Goal: Navigation & Orientation: Find specific page/section

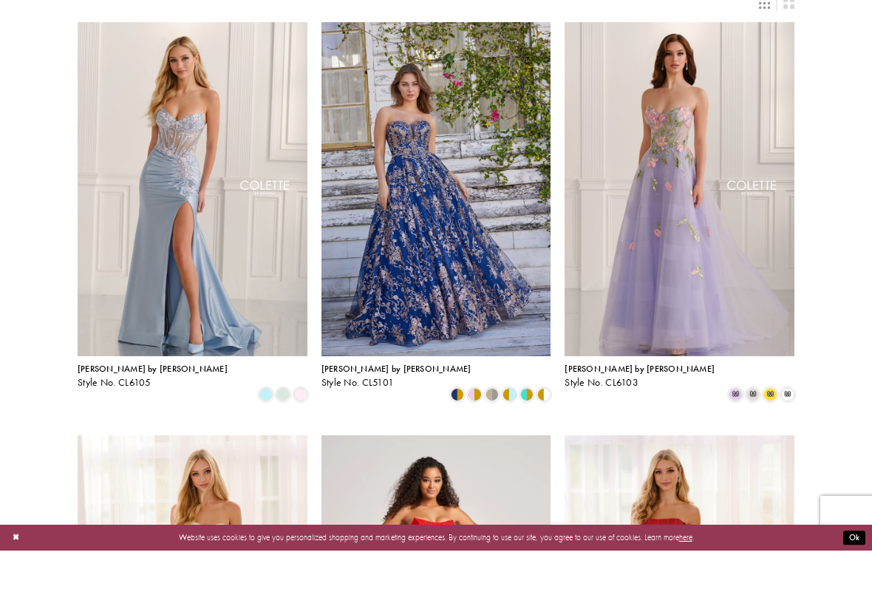
scroll to position [61, 0]
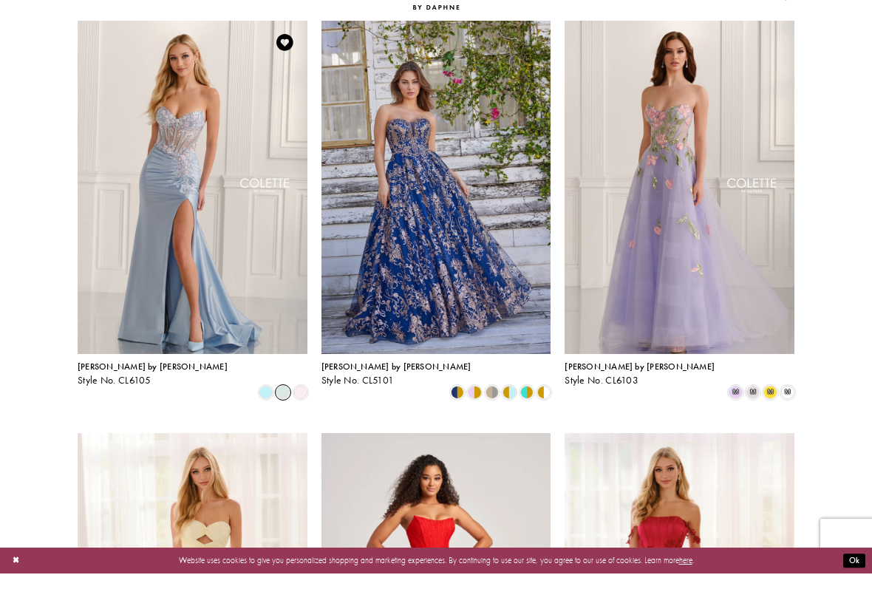
click at [281, 418] on span "Product List" at bounding box center [282, 424] width 13 height 13
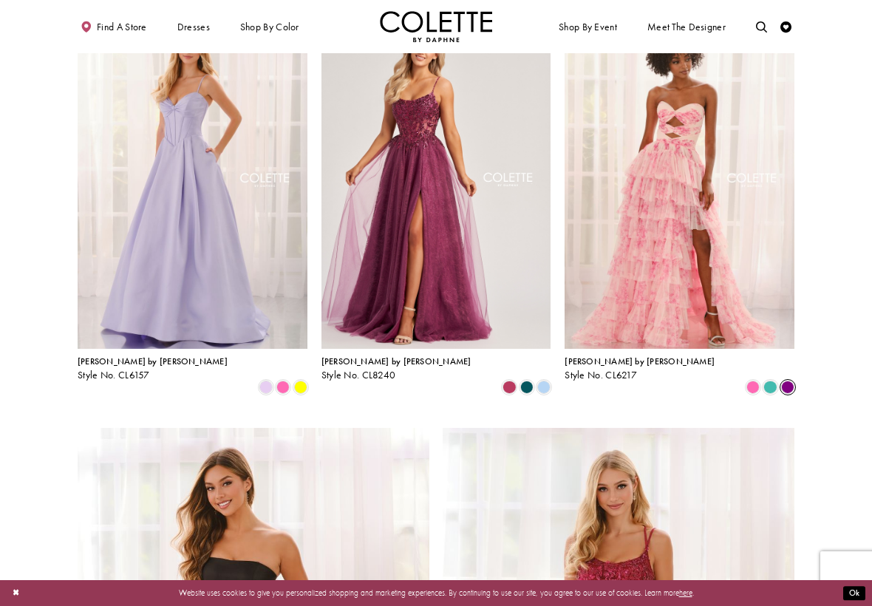
scroll to position [1337, 0]
click at [785, 381] on span "Product List" at bounding box center [787, 387] width 13 height 13
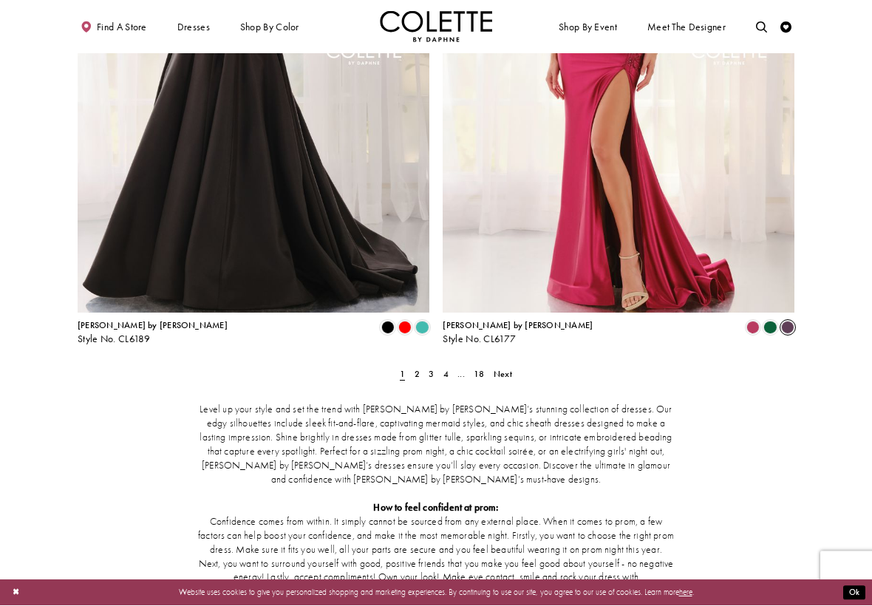
scroll to position [1941, 0]
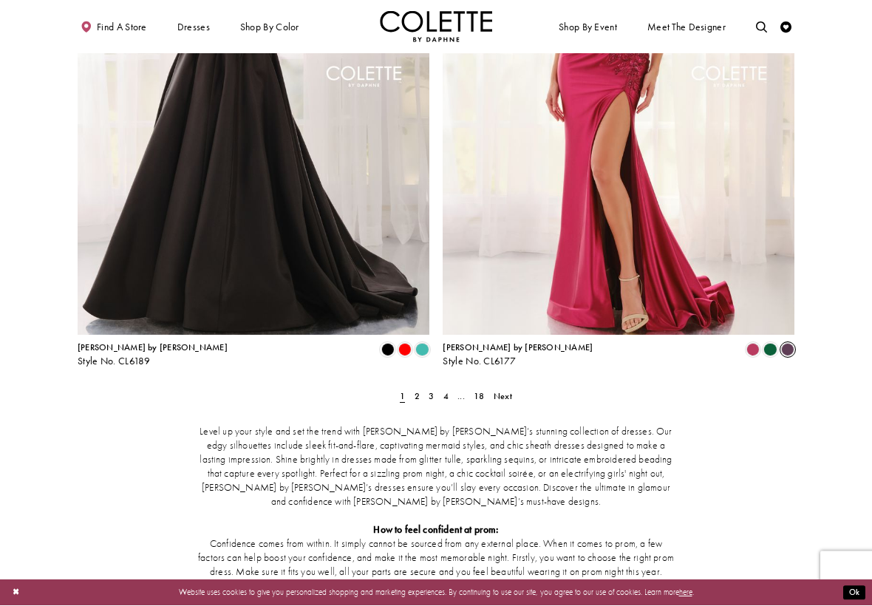
click at [788, 344] on span "Product List" at bounding box center [787, 350] width 13 height 13
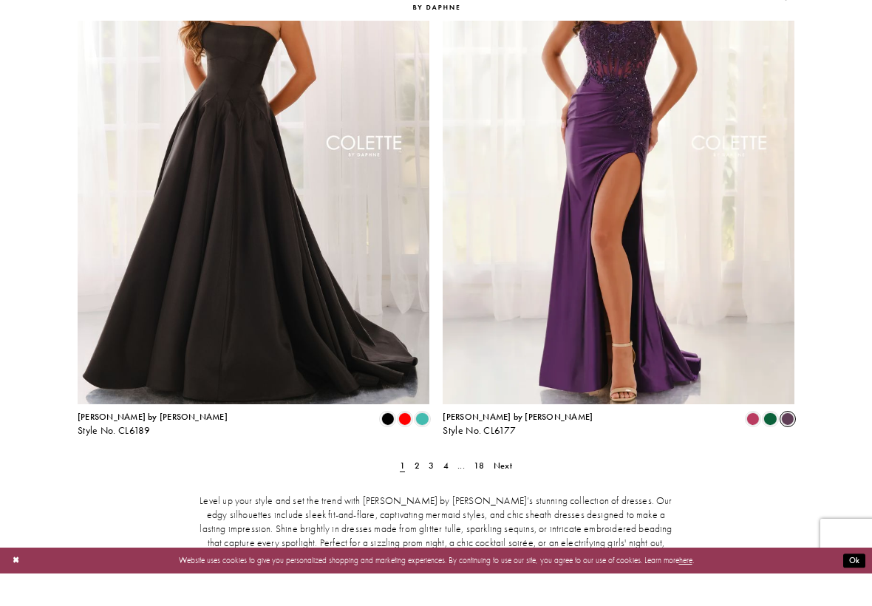
scroll to position [1848, 0]
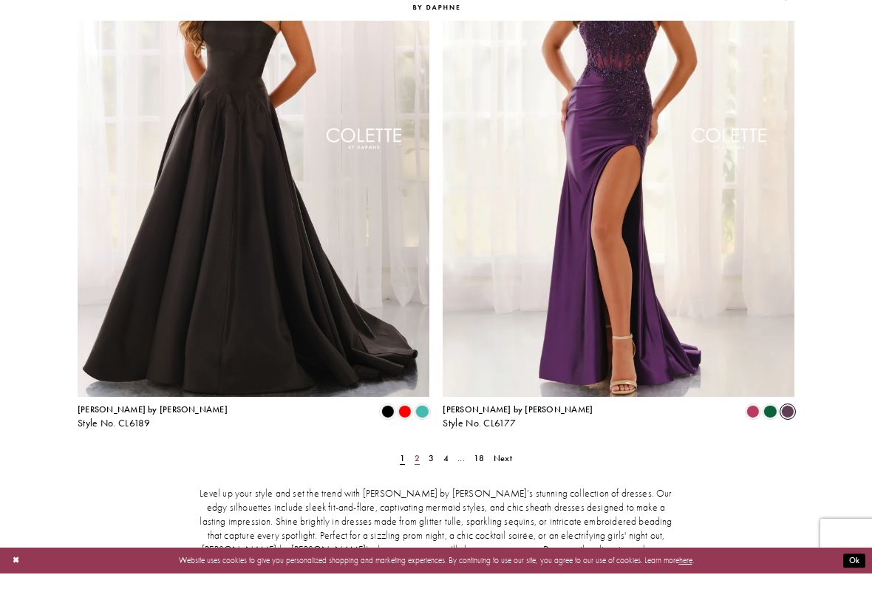
click at [420, 483] on link "2" at bounding box center [417, 491] width 12 height 16
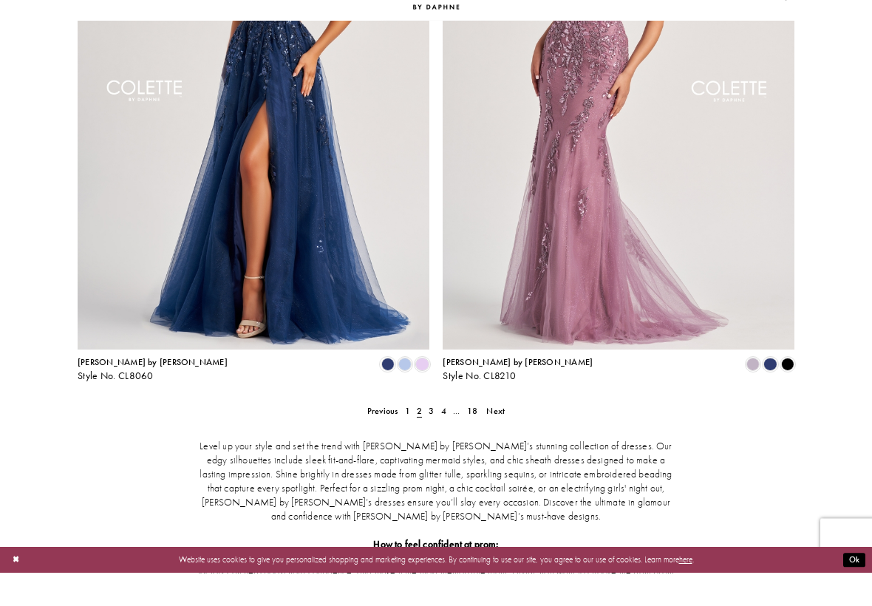
scroll to position [1895, 0]
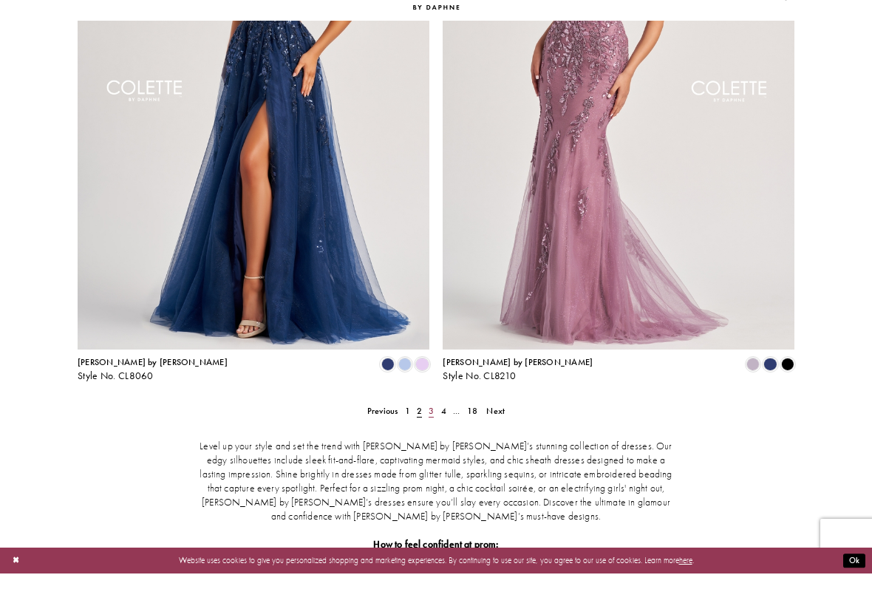
click at [435, 435] on link "3" at bounding box center [432, 443] width 12 height 16
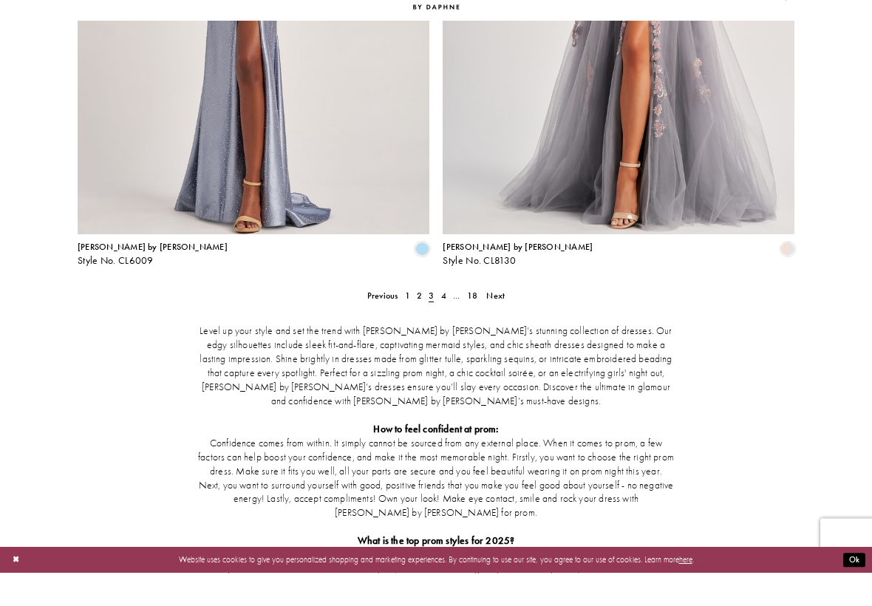
scroll to position [2010, 0]
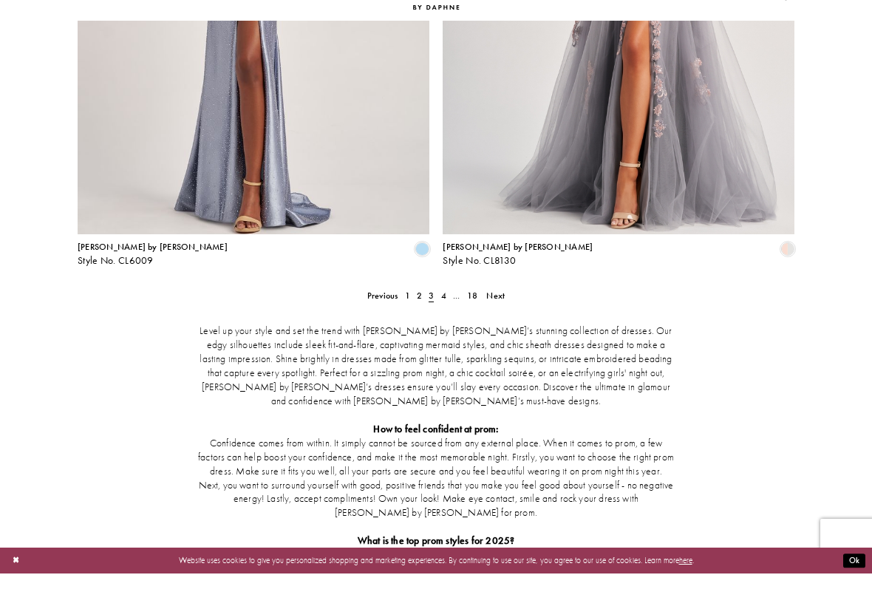
click at [436, 320] on span "3" at bounding box center [432, 328] width 12 height 16
click at [449, 320] on link "4" at bounding box center [443, 328] width 12 height 16
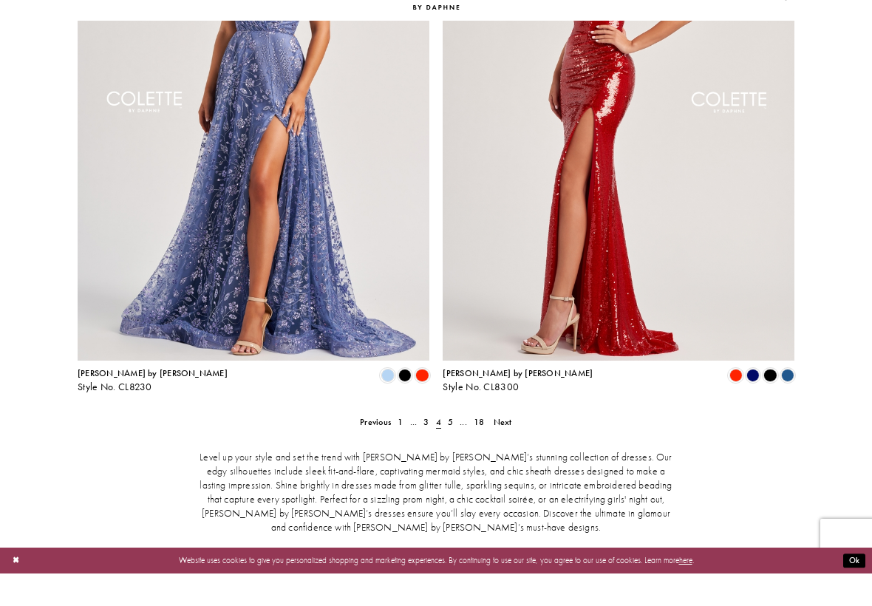
scroll to position [1885, 0]
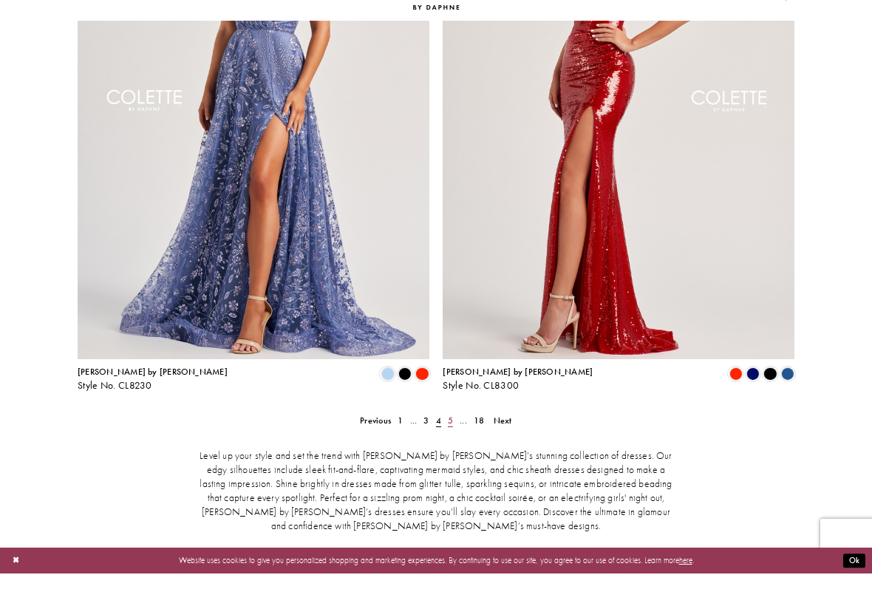
click at [451, 447] on span "5" at bounding box center [450, 453] width 5 height 12
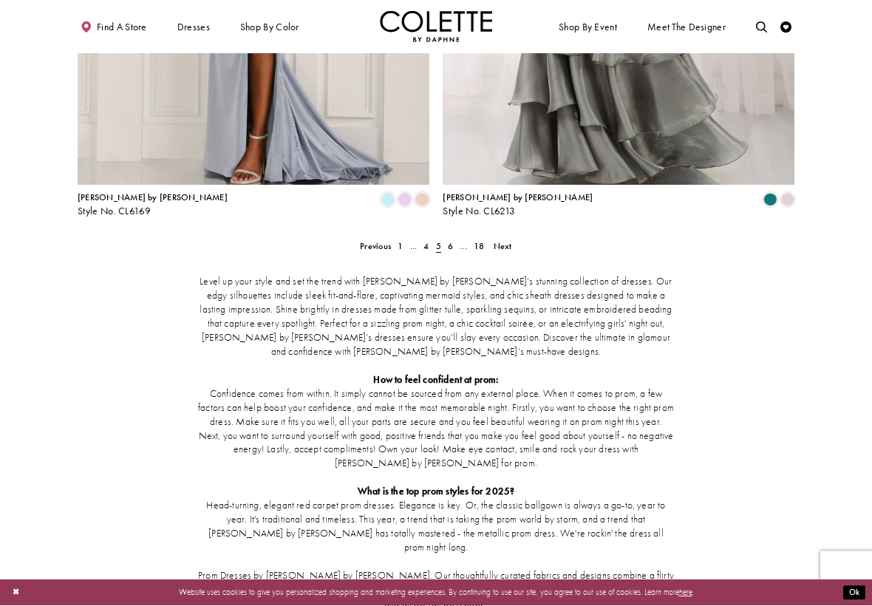
scroll to position [2011, 0]
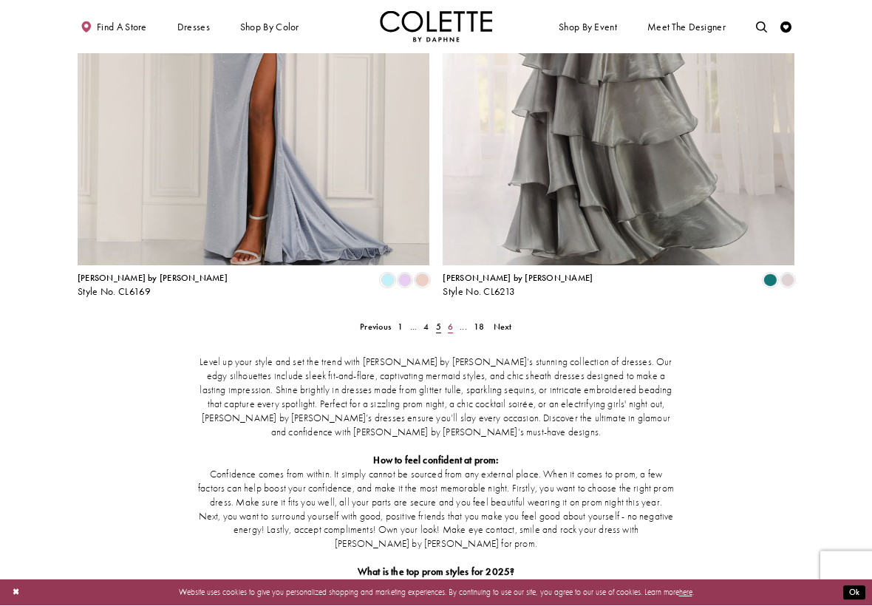
click at [454, 319] on link "6" at bounding box center [450, 327] width 12 height 16
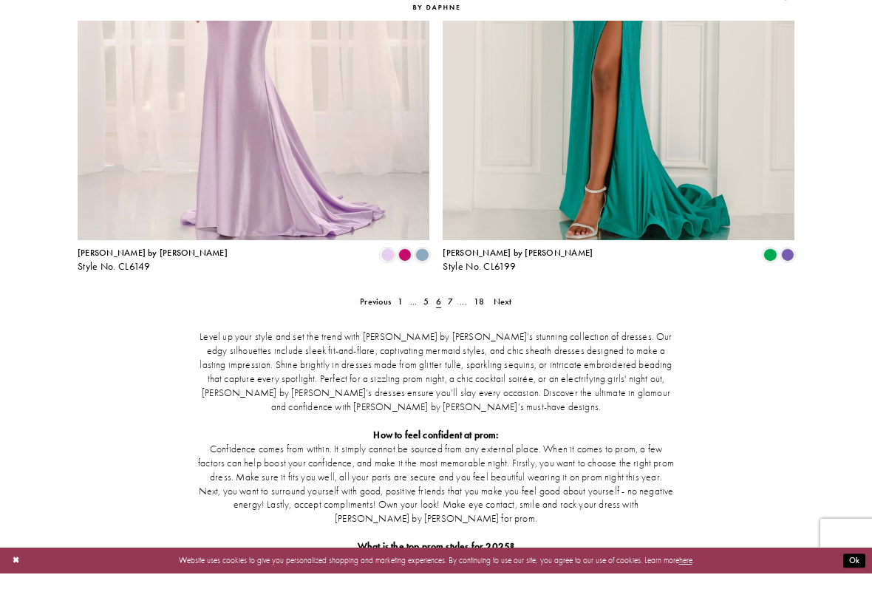
scroll to position [2032, 0]
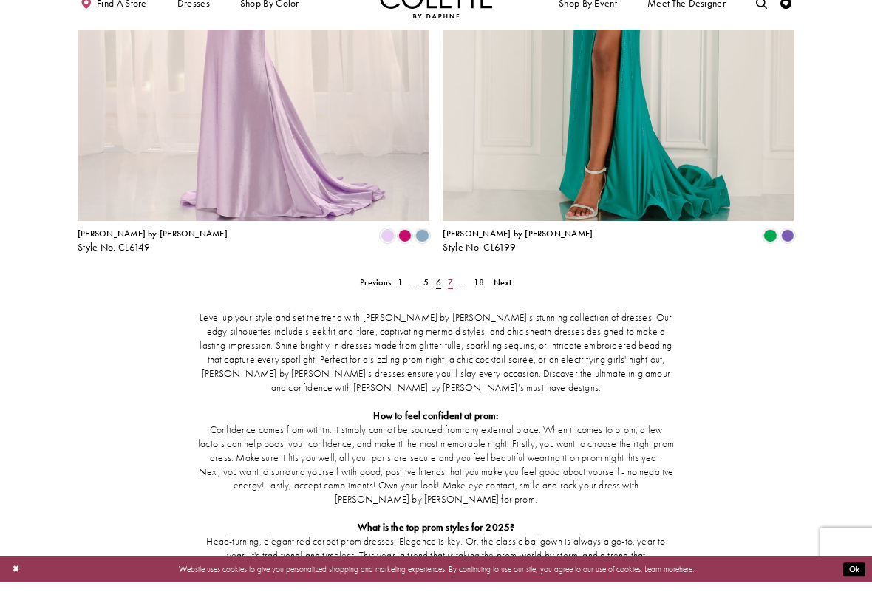
click at [454, 298] on link "7" at bounding box center [450, 306] width 12 height 16
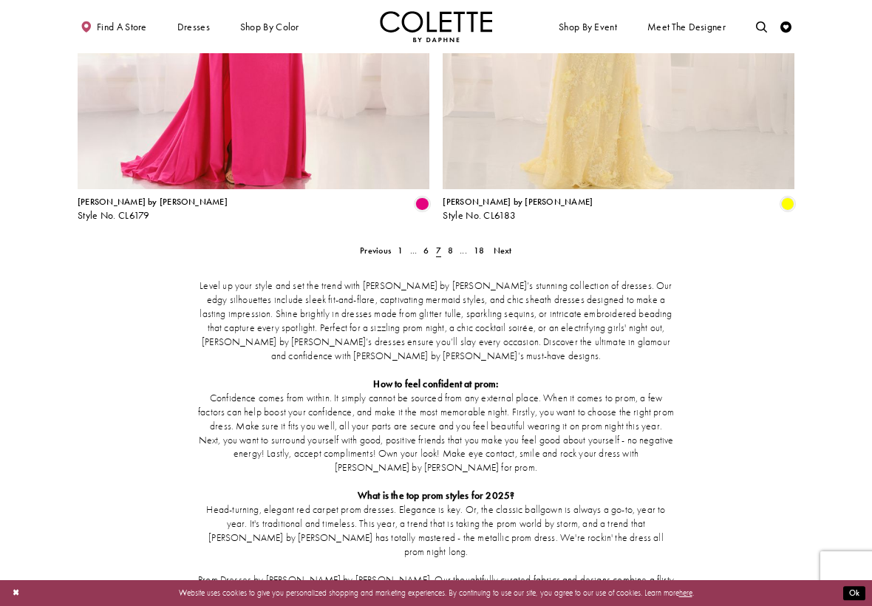
scroll to position [2087, 0]
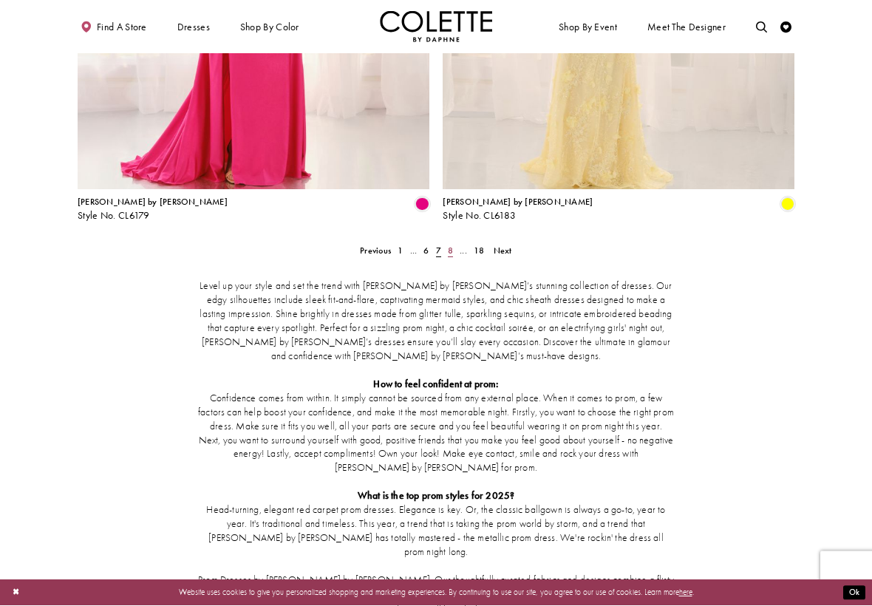
click at [454, 243] on link "8" at bounding box center [450, 251] width 12 height 16
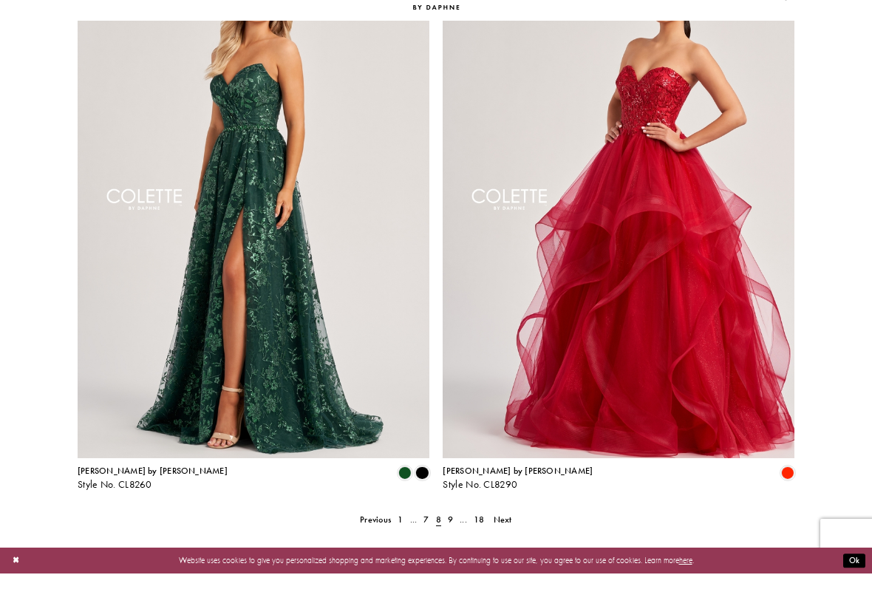
scroll to position [1791, 0]
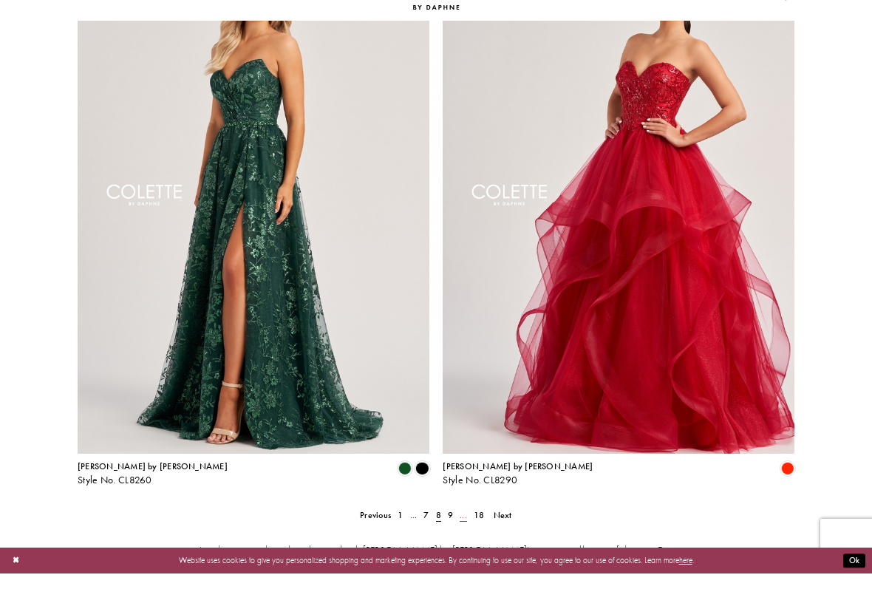
click at [457, 539] on link "..." at bounding box center [464, 547] width 14 height 16
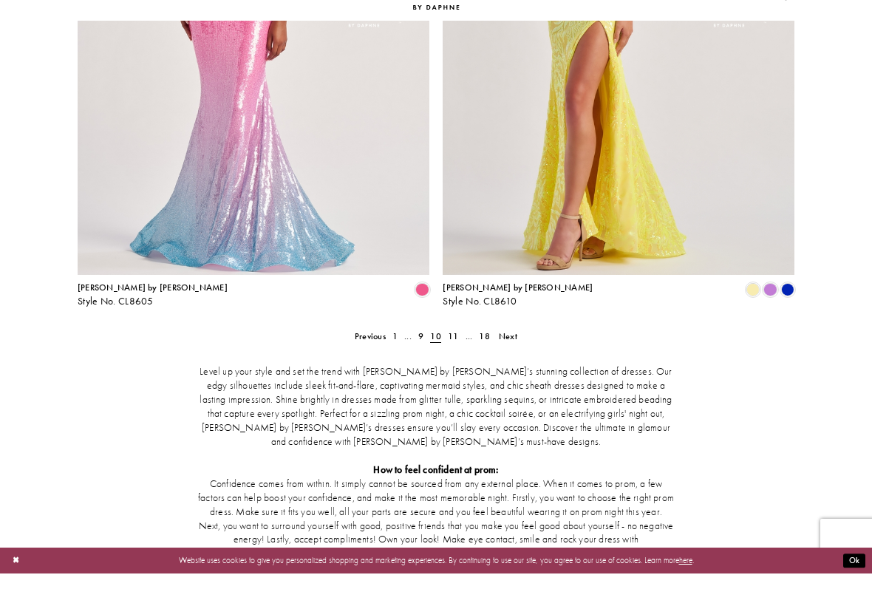
scroll to position [1969, 0]
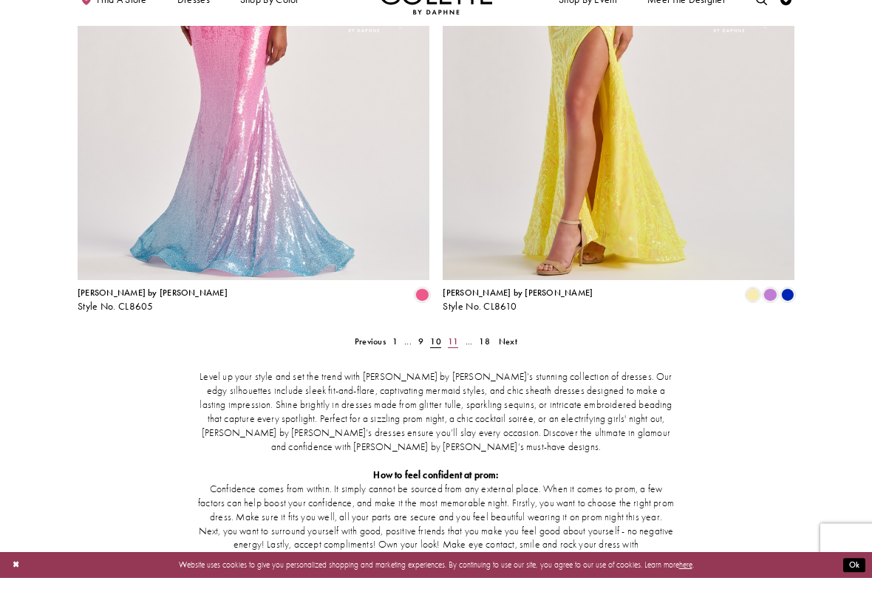
click at [454, 364] on span "11" at bounding box center [453, 370] width 10 height 12
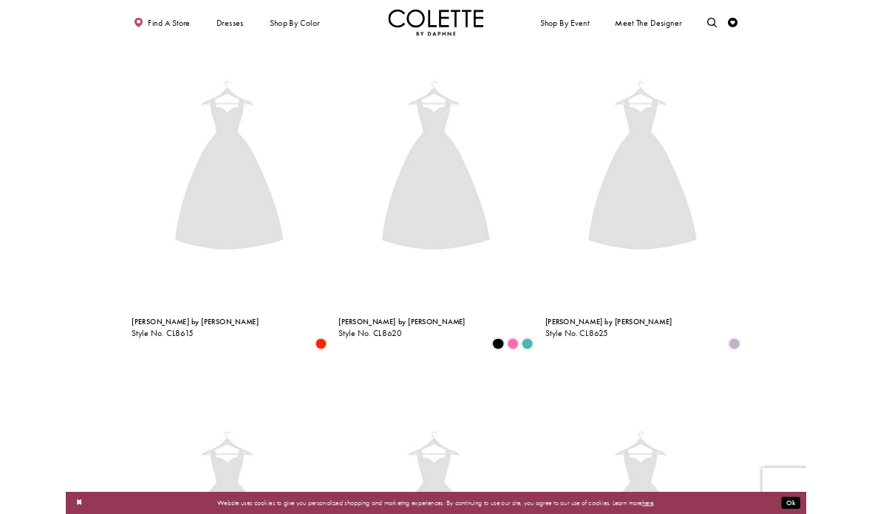
scroll to position [60, 0]
